Goal: Task Accomplishment & Management: Complete application form

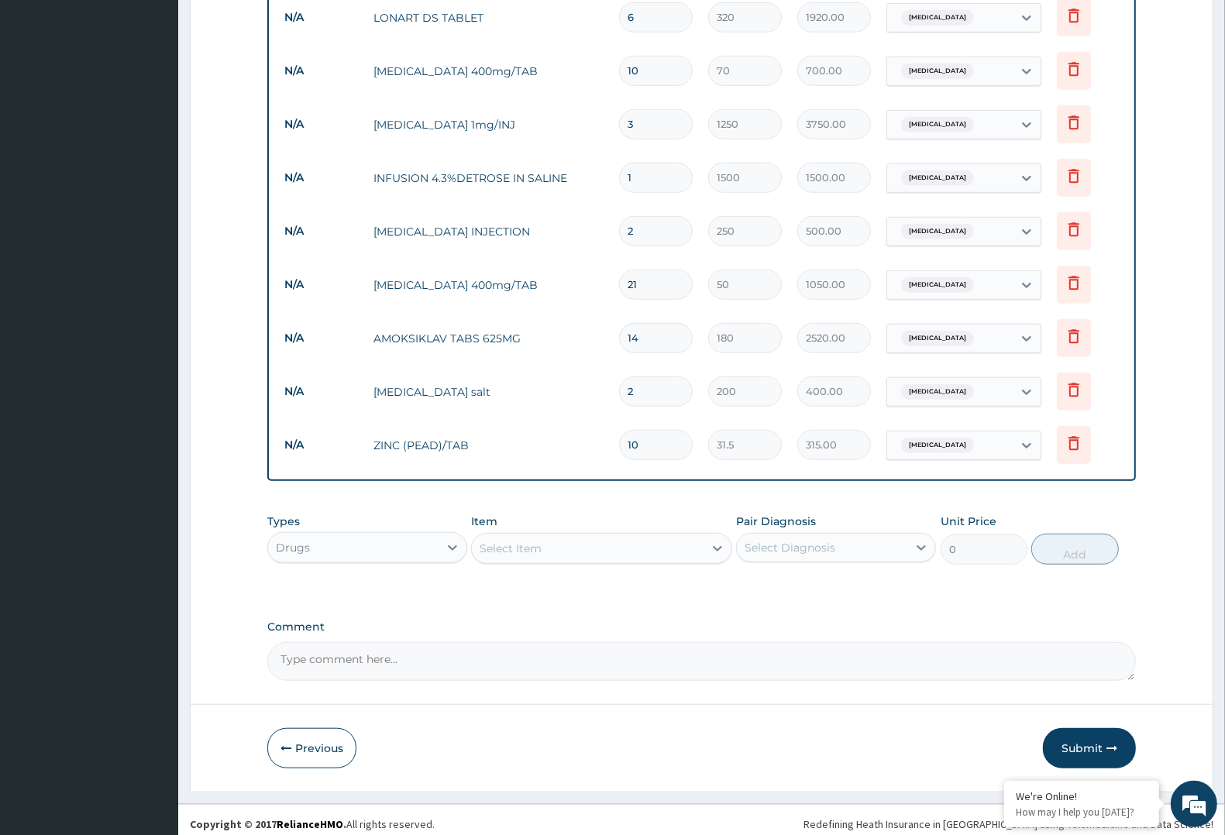
scroll to position [903, 0]
click at [1083, 748] on button "Submit" at bounding box center [1089, 747] width 93 height 40
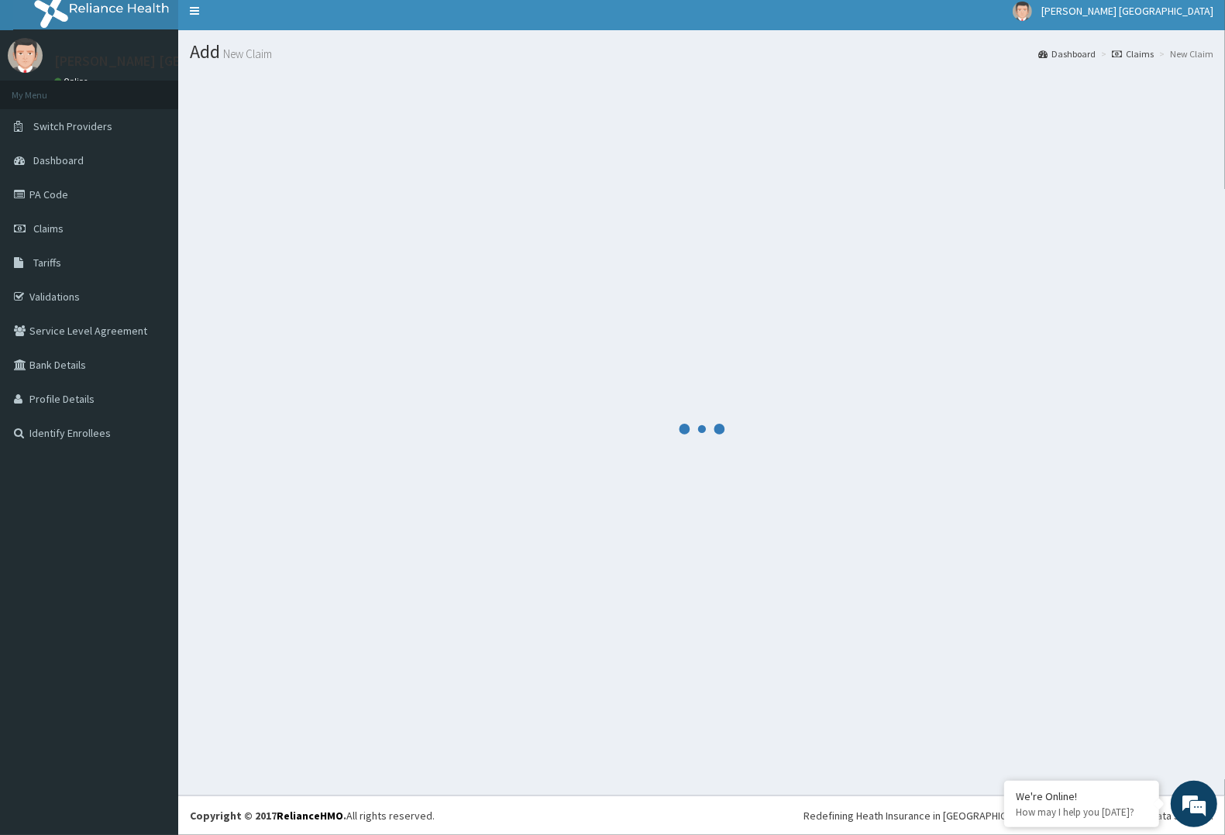
scroll to position [9, 0]
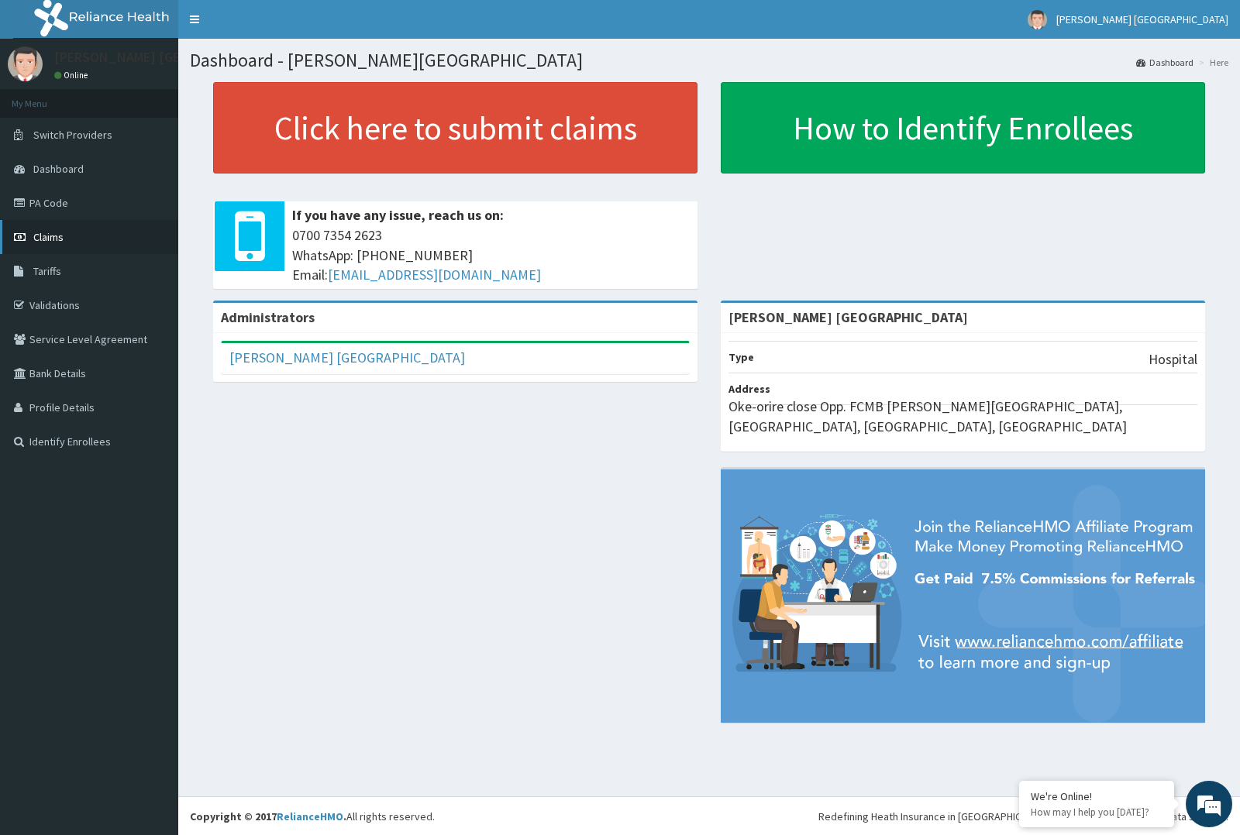
click at [47, 239] on span "Claims" at bounding box center [48, 237] width 30 height 14
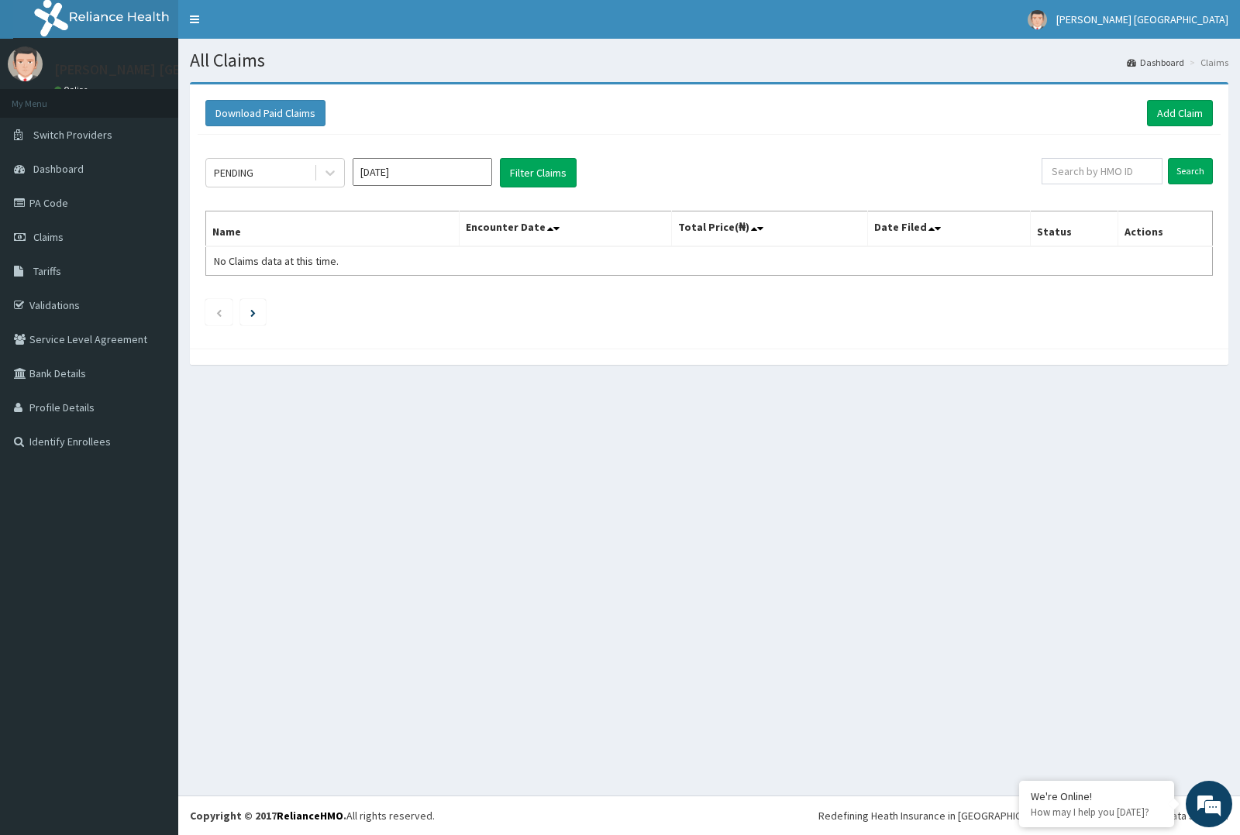
drag, startPoint x: 1054, startPoint y: 157, endPoint x: 1081, endPoint y: 142, distance: 30.9
drag, startPoint x: 1081, startPoint y: 142, endPoint x: 1114, endPoint y: 156, distance: 36.1
drag, startPoint x: 1114, startPoint y: 156, endPoint x: 1136, endPoint y: 169, distance: 25.4
paste input "LPR/10001/A"
type input "LPR/10001/A"
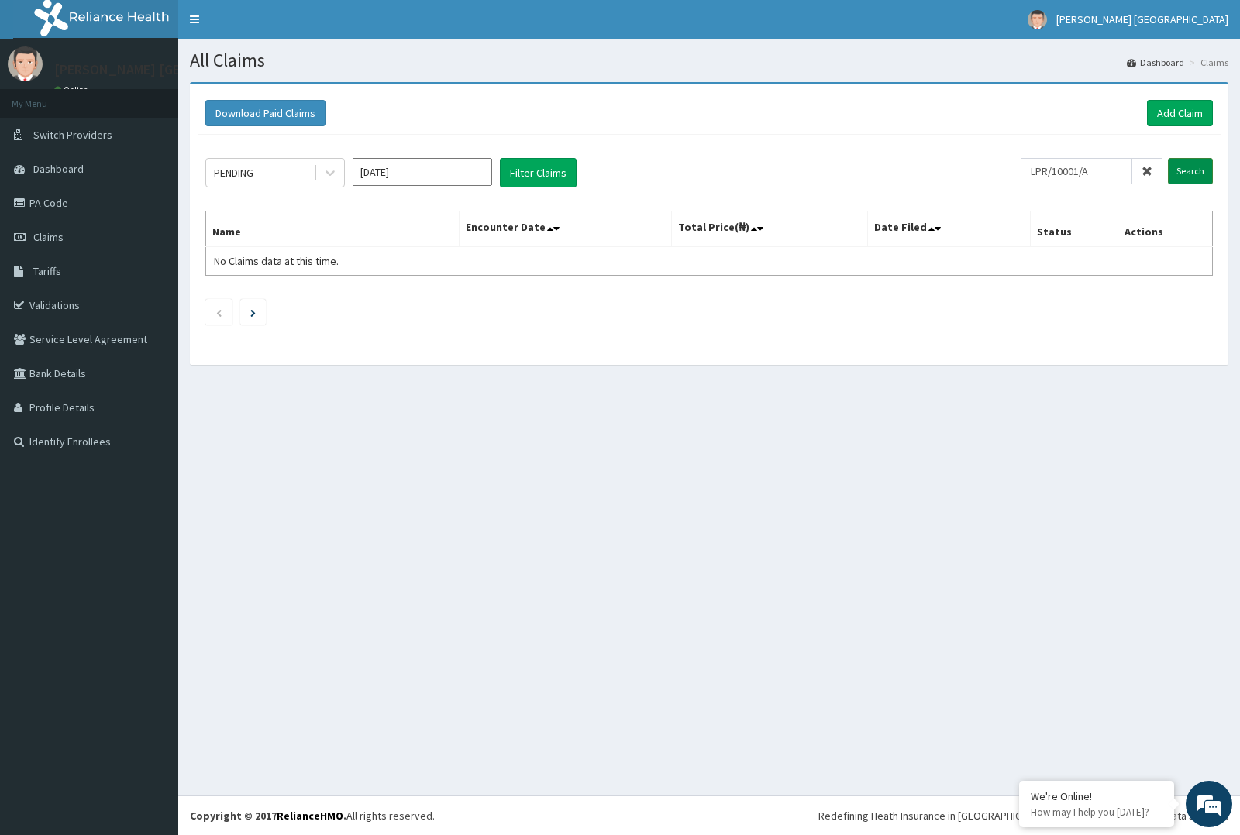
click at [1180, 175] on input "Search" at bounding box center [1190, 171] width 45 height 26
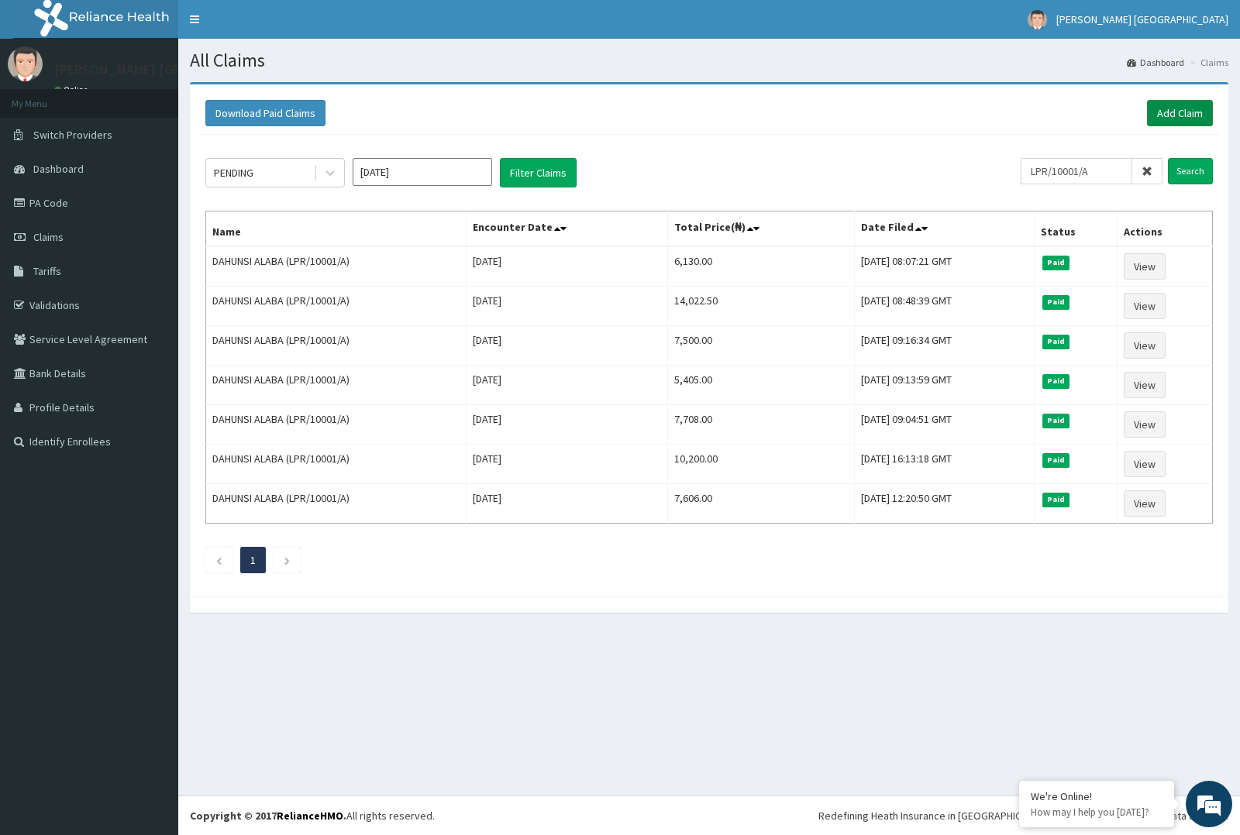
click at [1157, 115] on link "Add Claim" at bounding box center [1180, 113] width 66 height 26
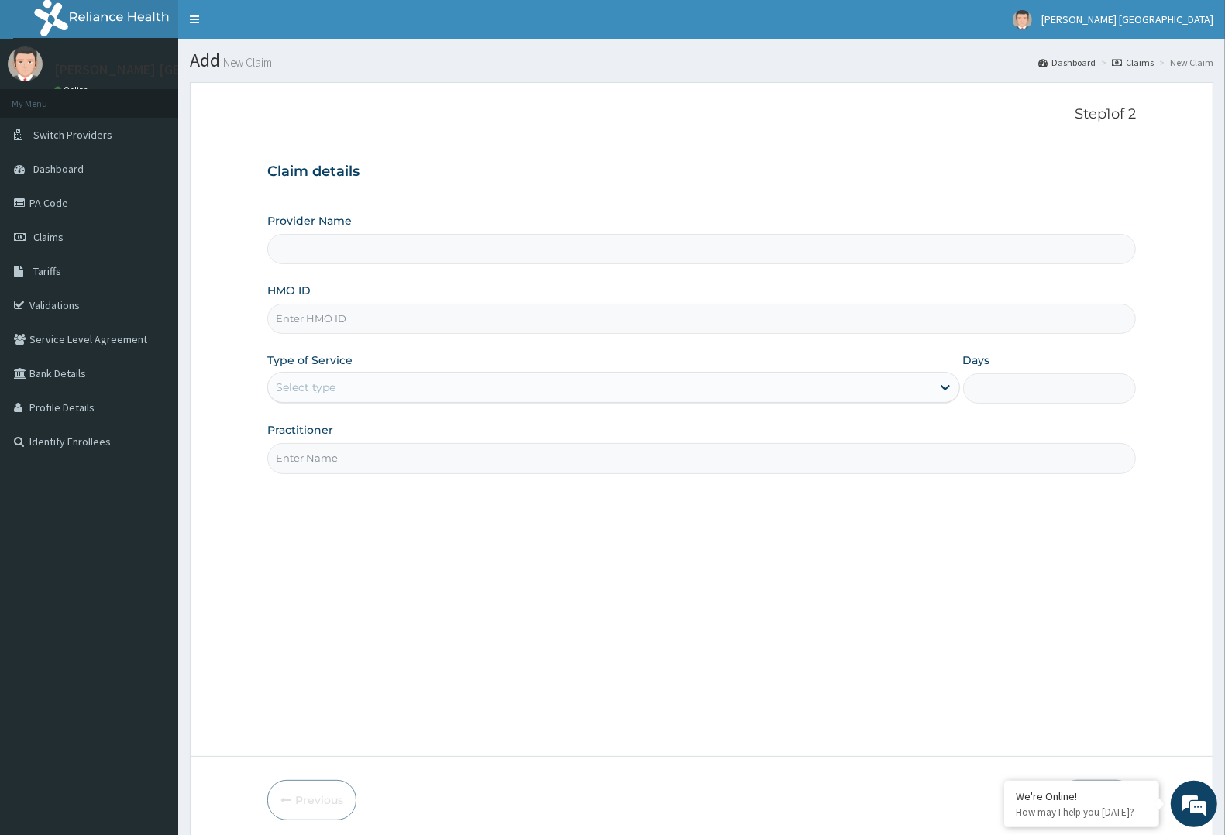
type input "[PERSON_NAME] [GEOGRAPHIC_DATA]"
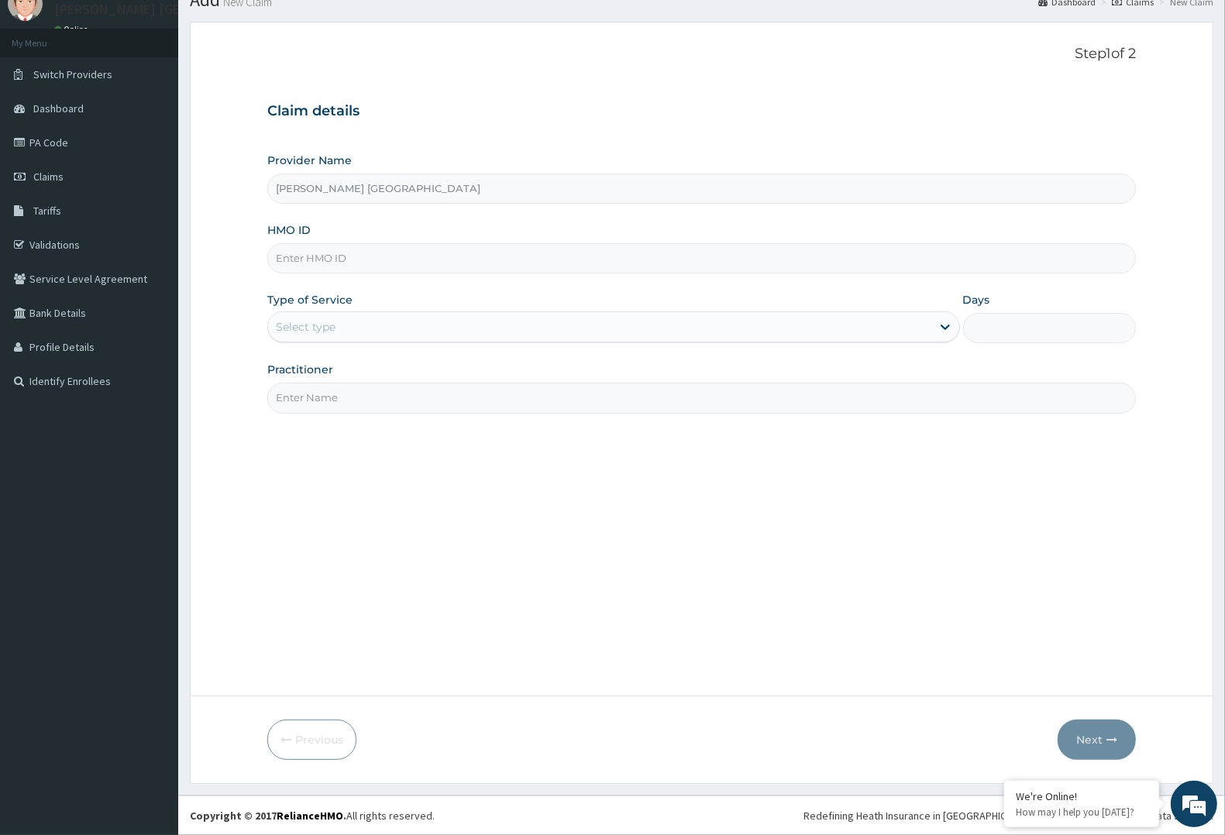
click at [319, 260] on input "HMO ID" at bounding box center [701, 258] width 869 height 30
paste input "LPR/10001/A"
type input "LPR/10001/A"
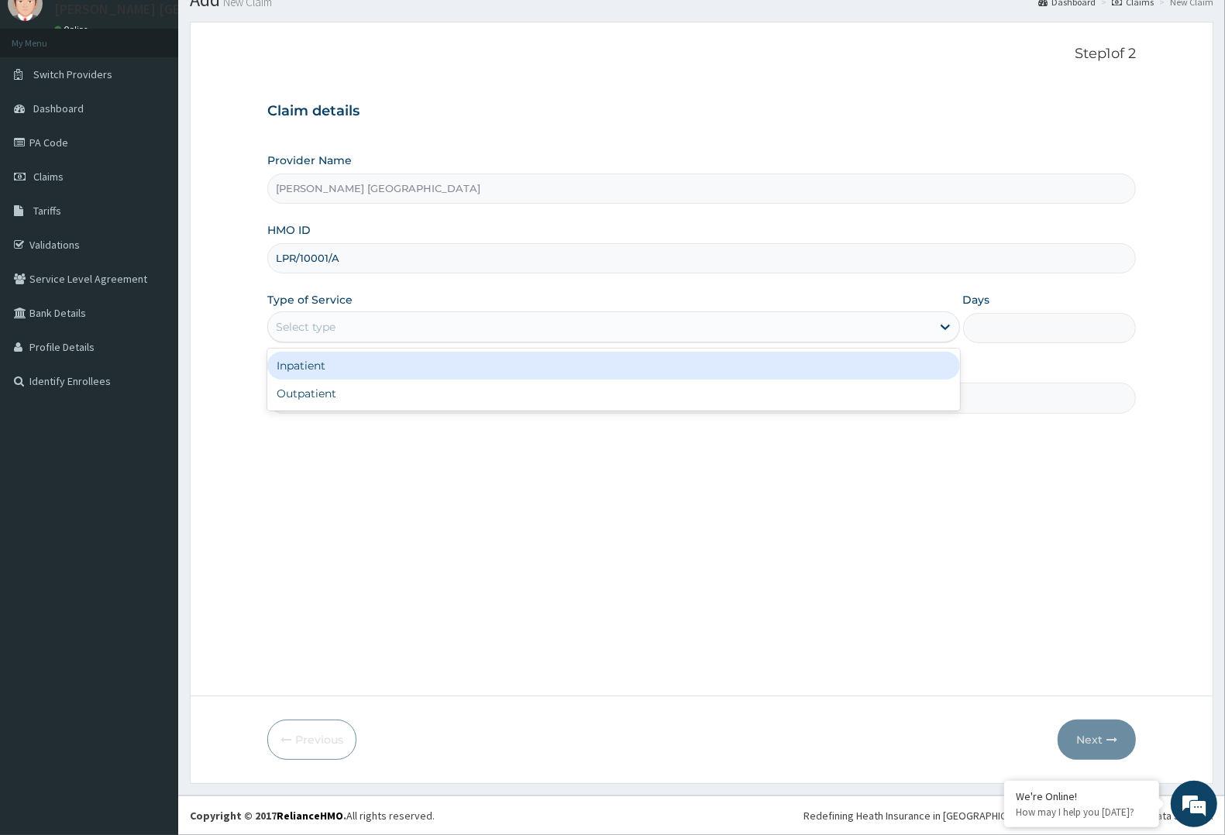
click at [347, 327] on div "Select type" at bounding box center [599, 327] width 663 height 25
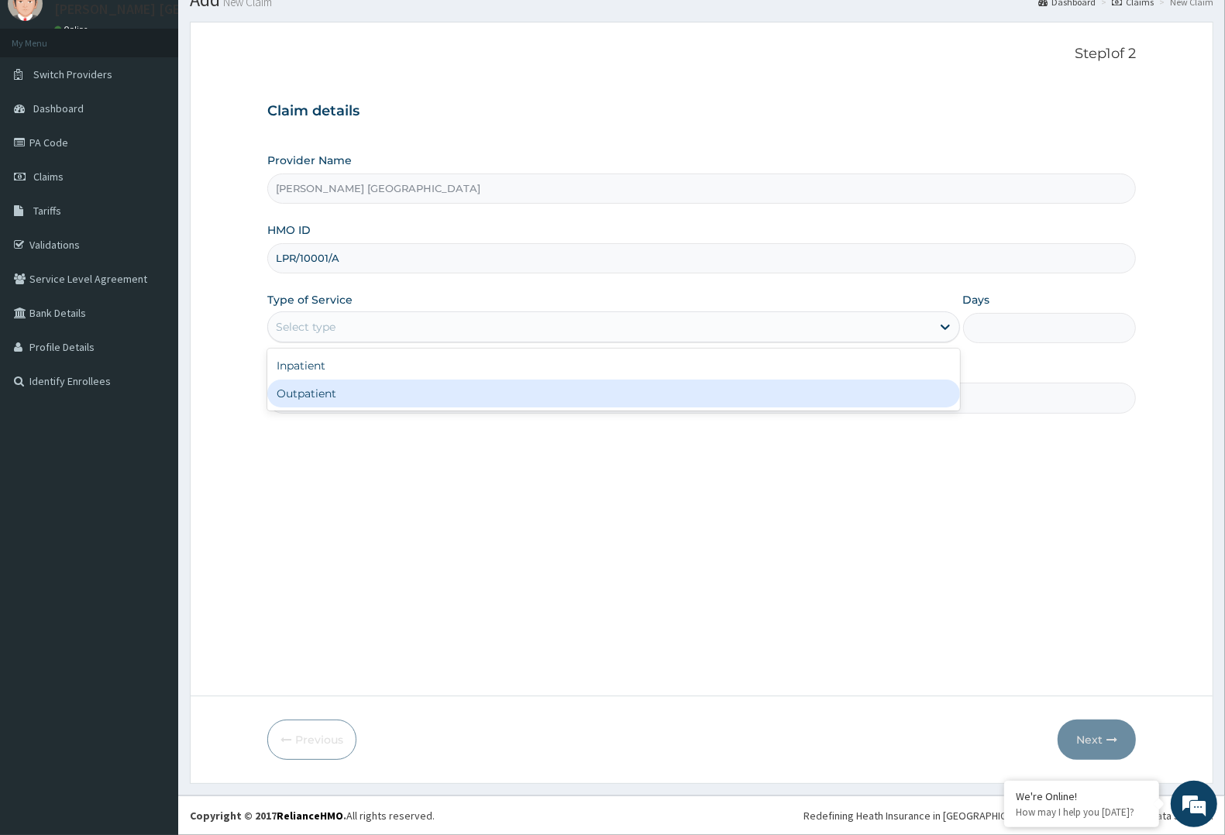
click at [366, 415] on div "Step 1 of 2 Claim details Provider Name Tim Unity Hospital HMO ID LPR/10001/A T…" at bounding box center [701, 359] width 869 height 627
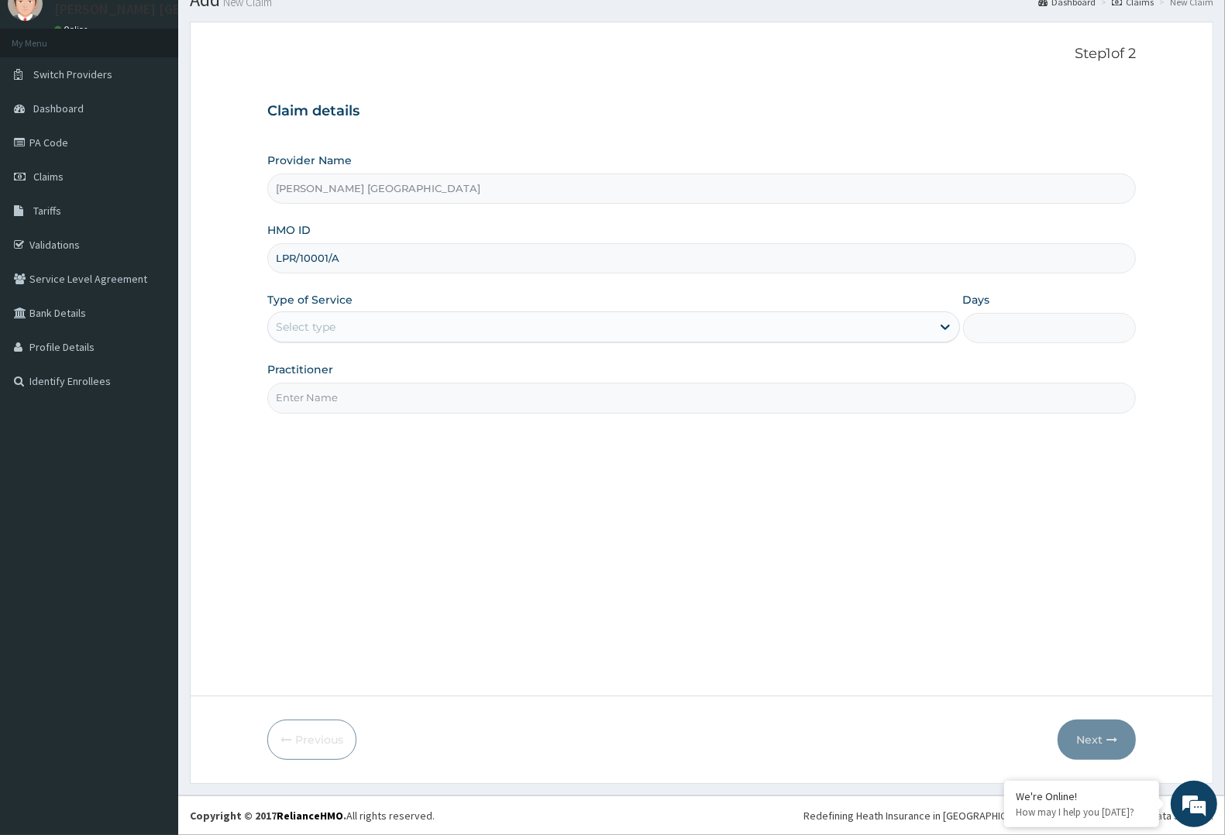
click at [370, 415] on div "Step 1 of 2 Claim details Provider Name Tim Unity Hospital HMO ID LPR/10001/A T…" at bounding box center [701, 359] width 869 height 627
click at [374, 392] on input "Practitioner" at bounding box center [701, 398] width 869 height 30
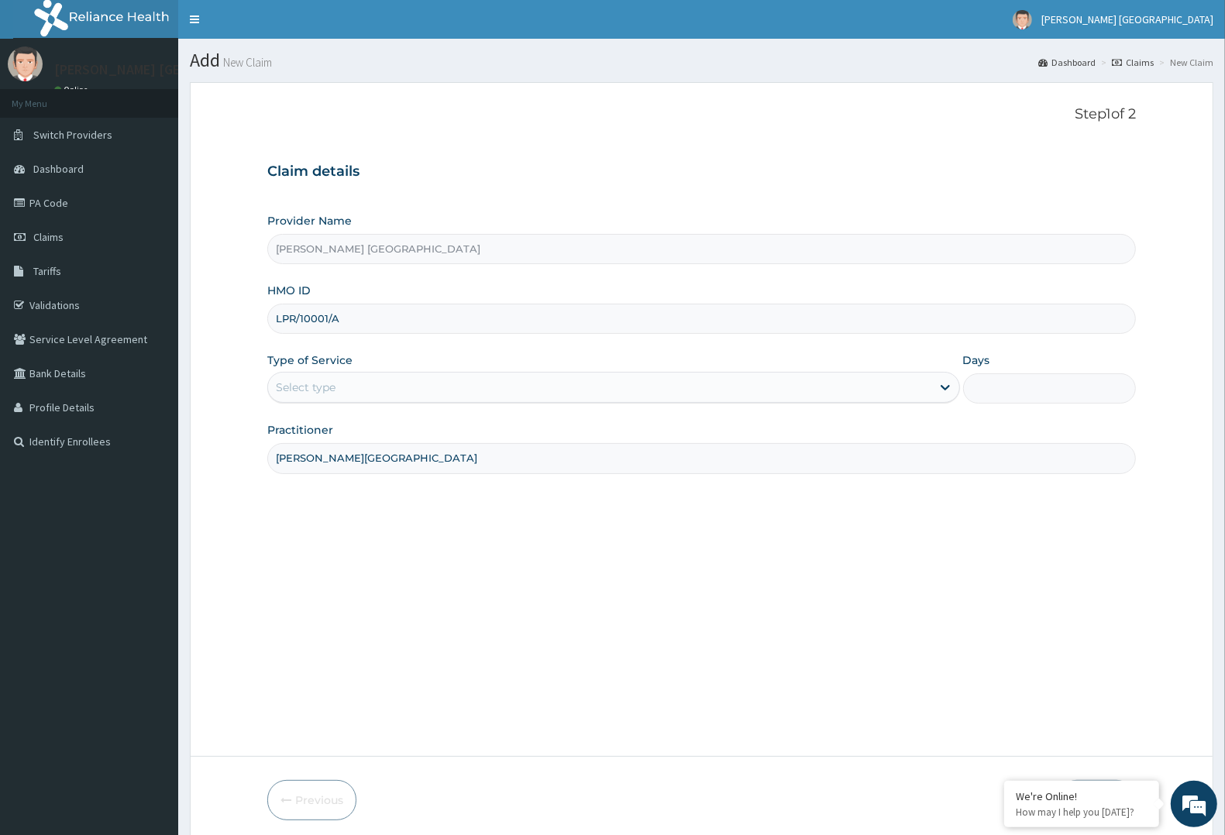
type input "DR F.A. DOSUMU"
click at [839, 386] on div "Select type" at bounding box center [599, 387] width 663 height 25
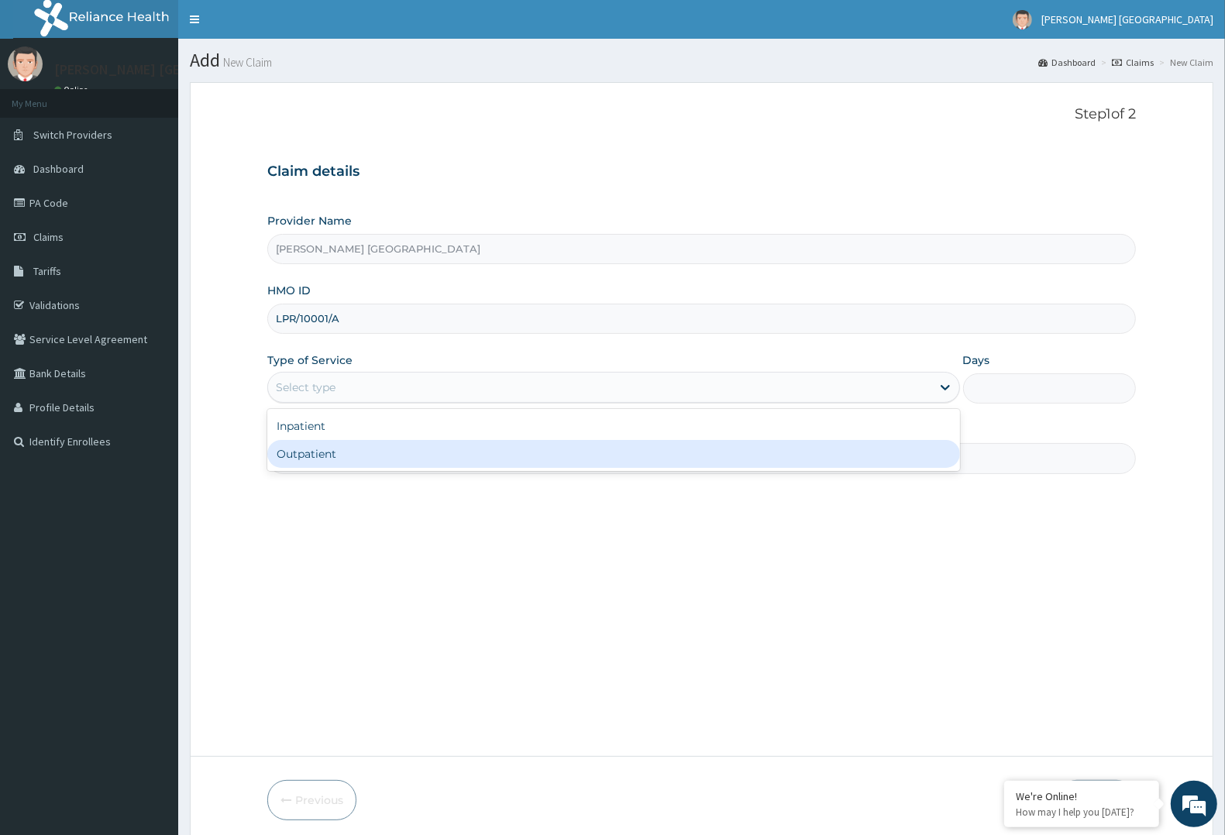
click at [670, 450] on div "Outpatient" at bounding box center [613, 454] width 693 height 28
type input "1"
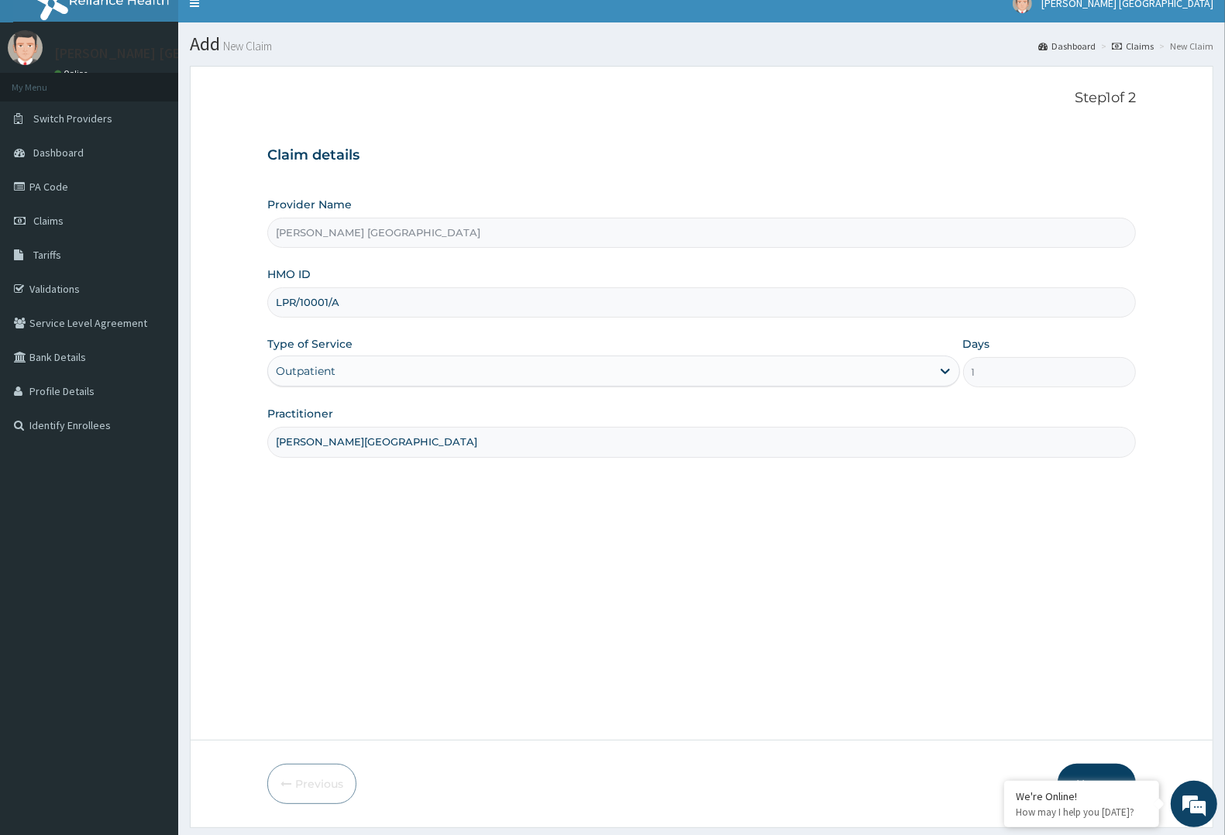
scroll to position [60, 0]
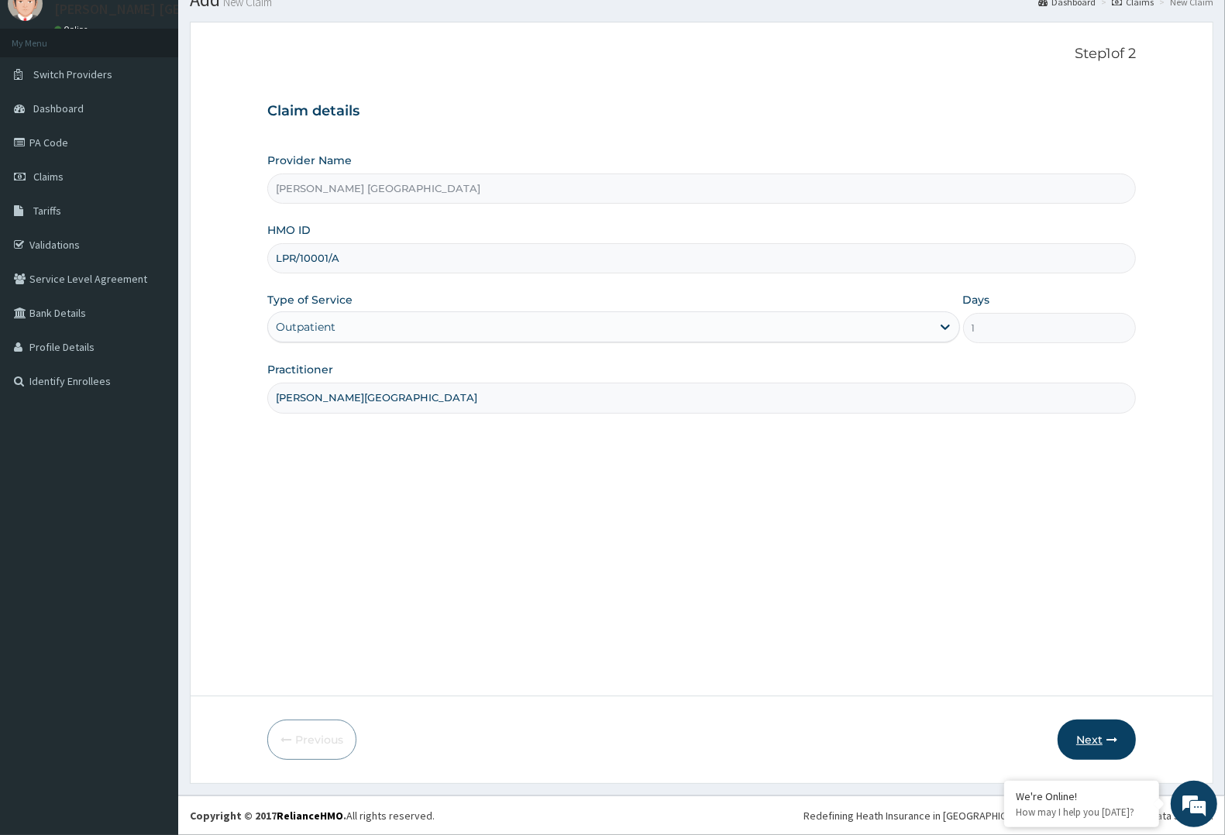
click at [1098, 750] on button "Next" at bounding box center [1097, 740] width 78 height 40
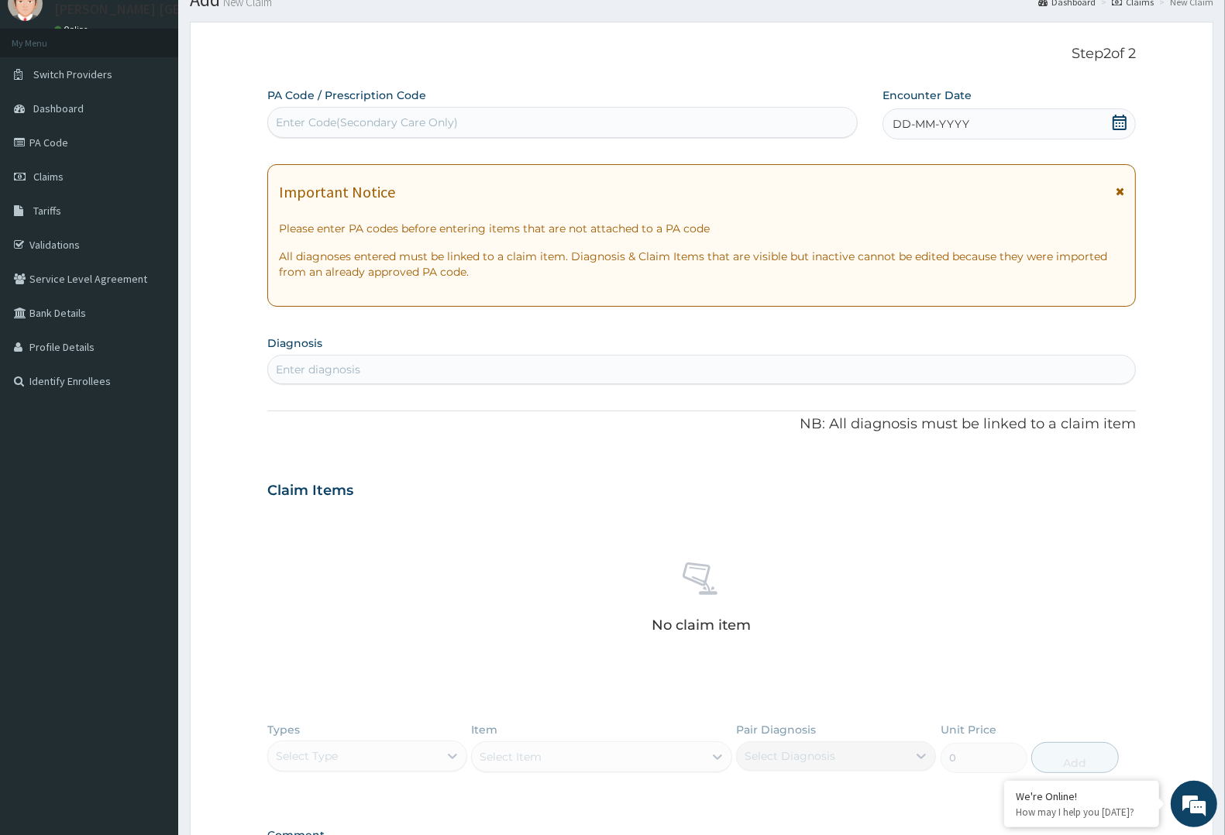
click at [899, 126] on span "DD-MM-YYYY" at bounding box center [931, 124] width 77 height 16
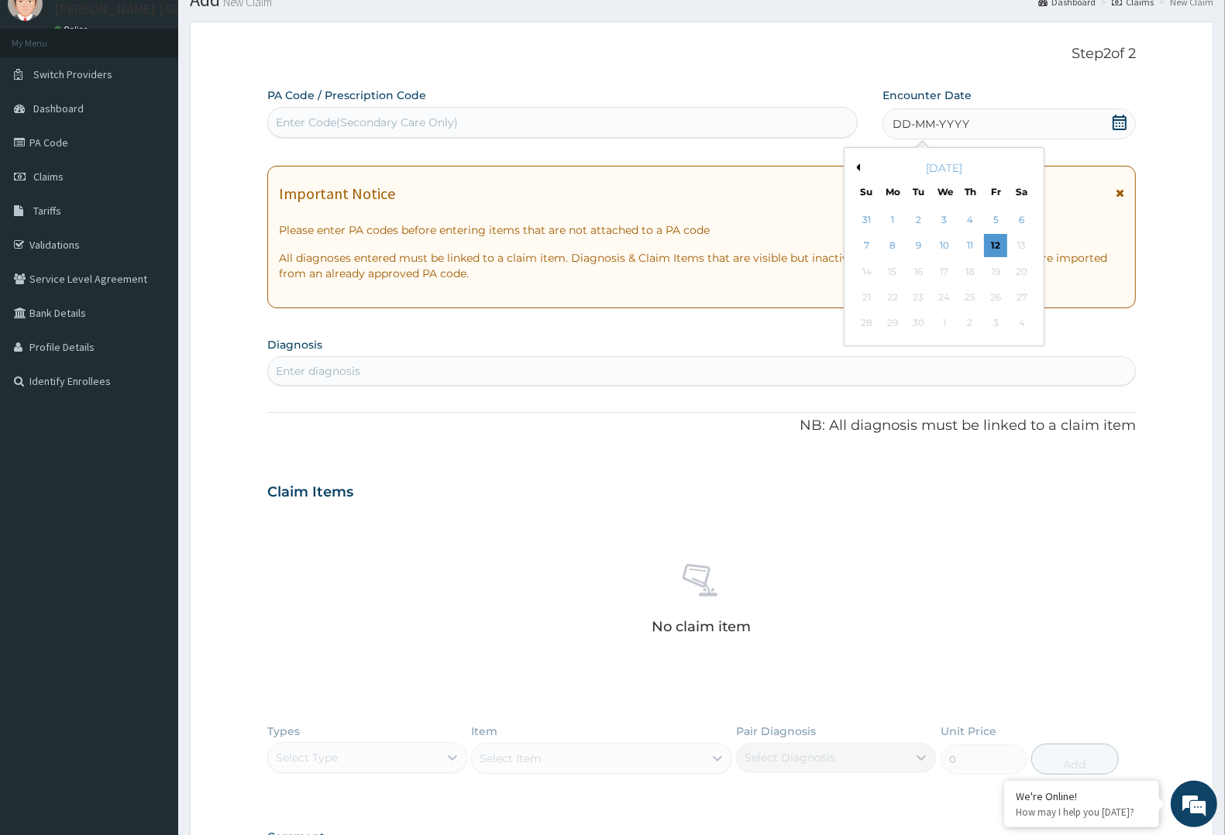
click at [859, 171] on button "Previous Month" at bounding box center [857, 168] width 8 height 8
click at [873, 267] on div "13" at bounding box center [867, 271] width 23 height 23
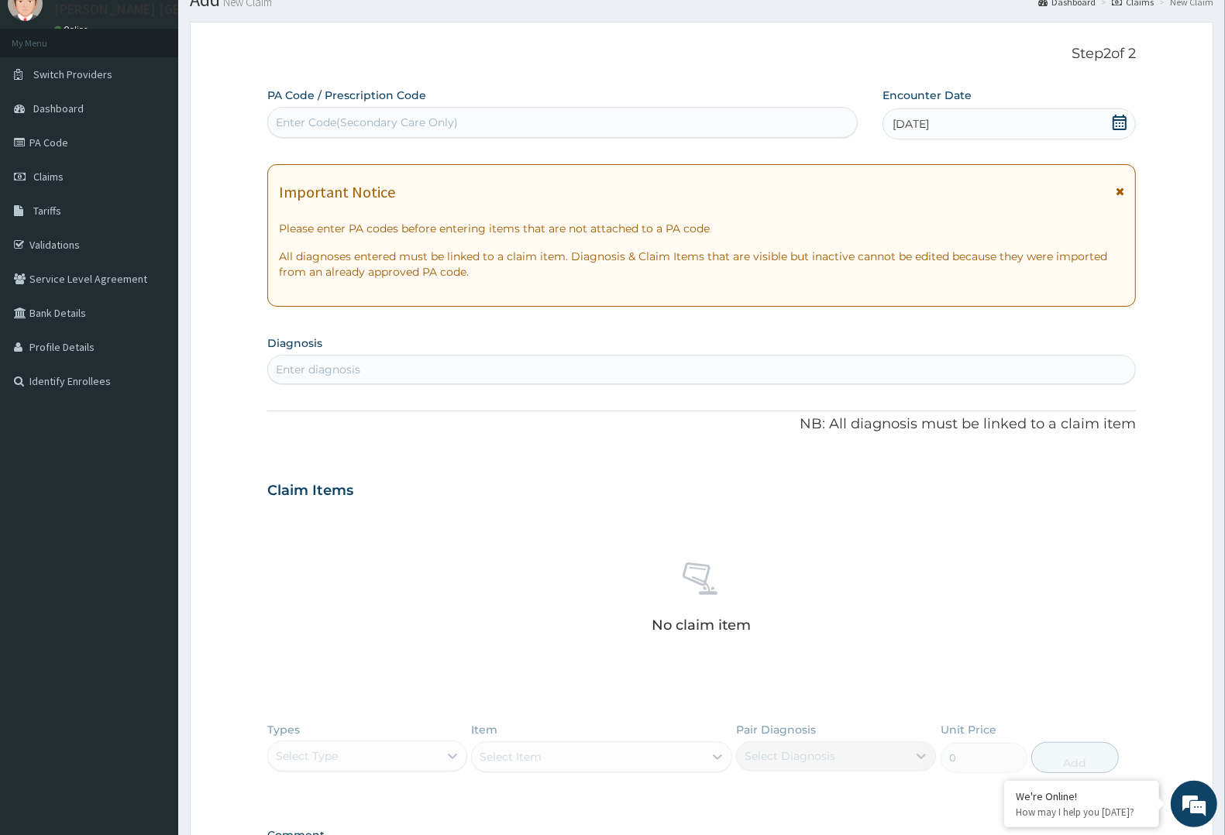
click at [691, 360] on div "Enter diagnosis" at bounding box center [701, 369] width 867 height 25
type input "MALA"
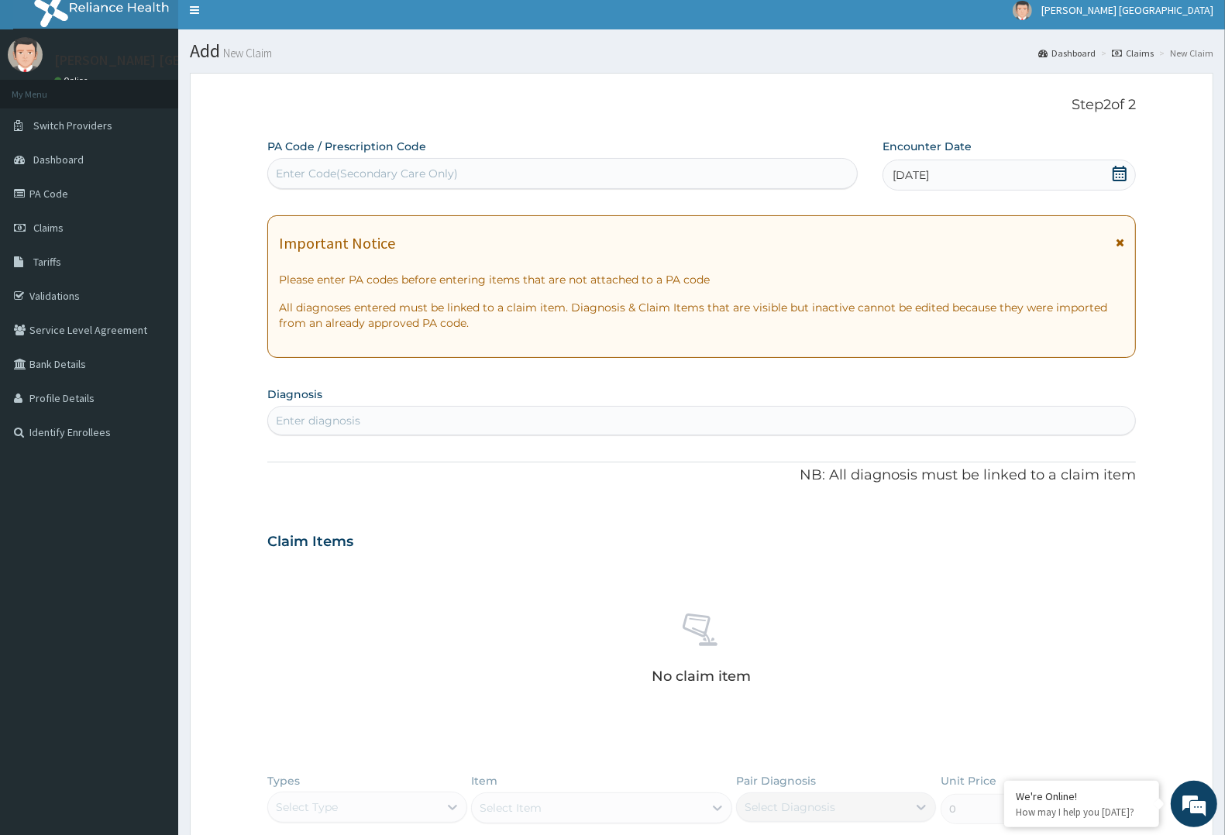
scroll to position [0, 0]
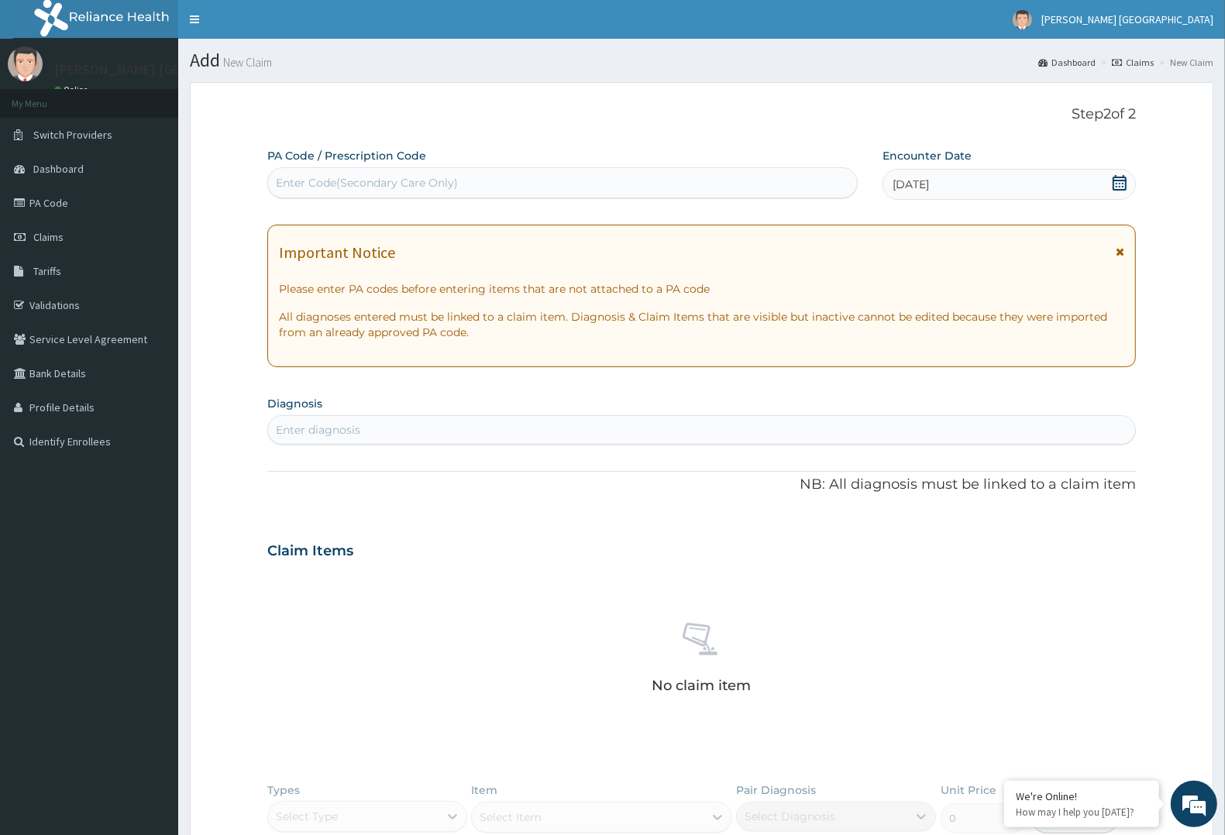
click at [950, 345] on div "Important Notice Please enter PA codes before entering items that are not attac…" at bounding box center [701, 296] width 869 height 143
click at [950, 347] on div "Important Notice Please enter PA codes before entering items that are not attac…" at bounding box center [701, 296] width 869 height 143
